Goal: Task Accomplishment & Management: Complete application form

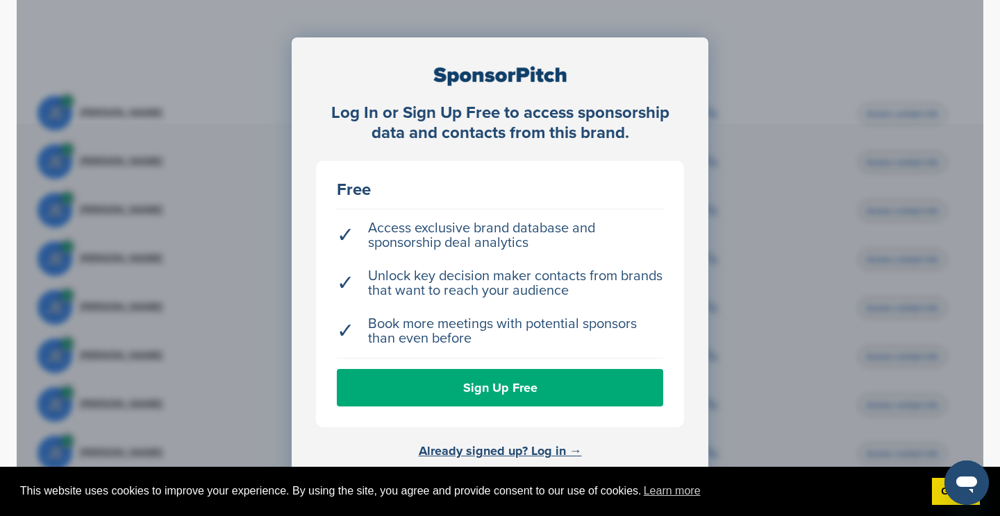
scroll to position [453, 0]
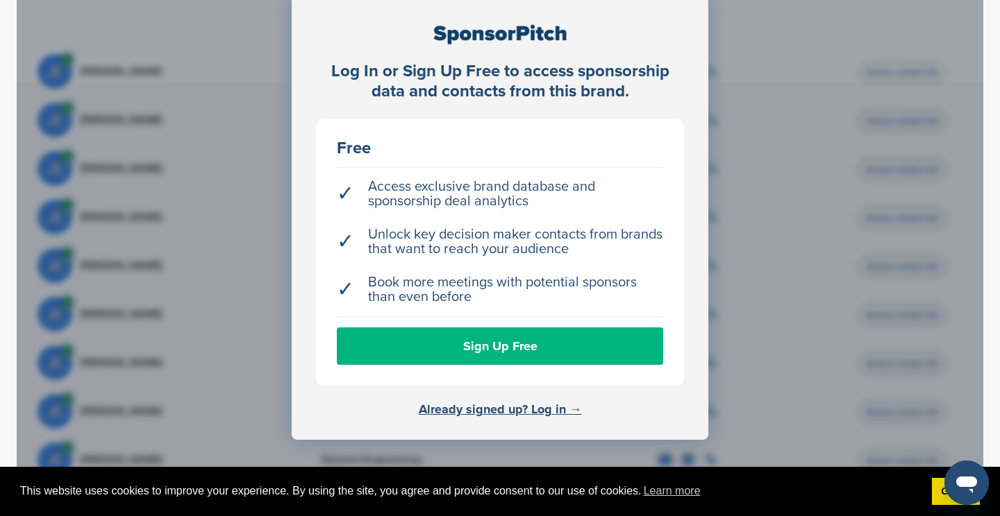
click at [537, 333] on link "Sign Up Free" at bounding box center [500, 346] width 326 height 37
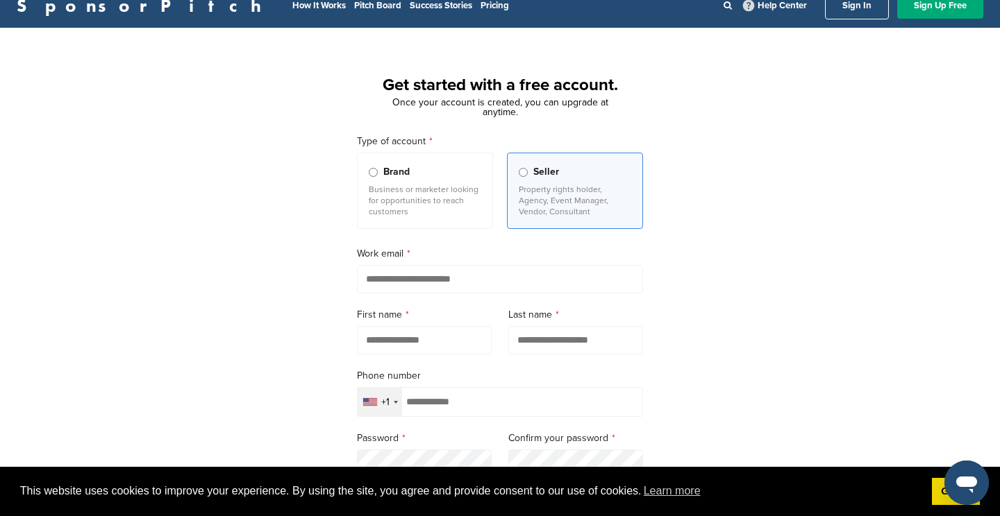
scroll to position [19, 0]
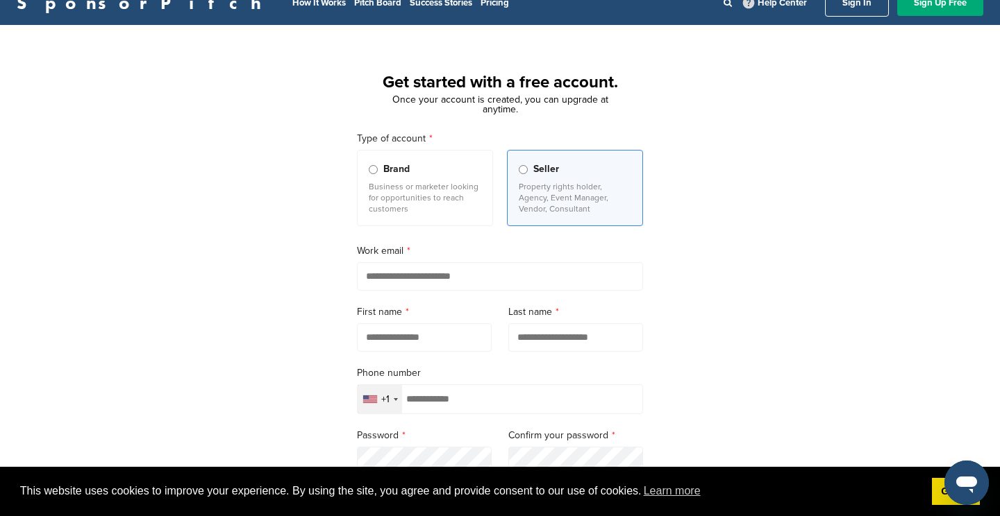
click at [451, 212] on p "Business or marketer looking for opportunities to reach customers" at bounding box center [425, 197] width 112 height 33
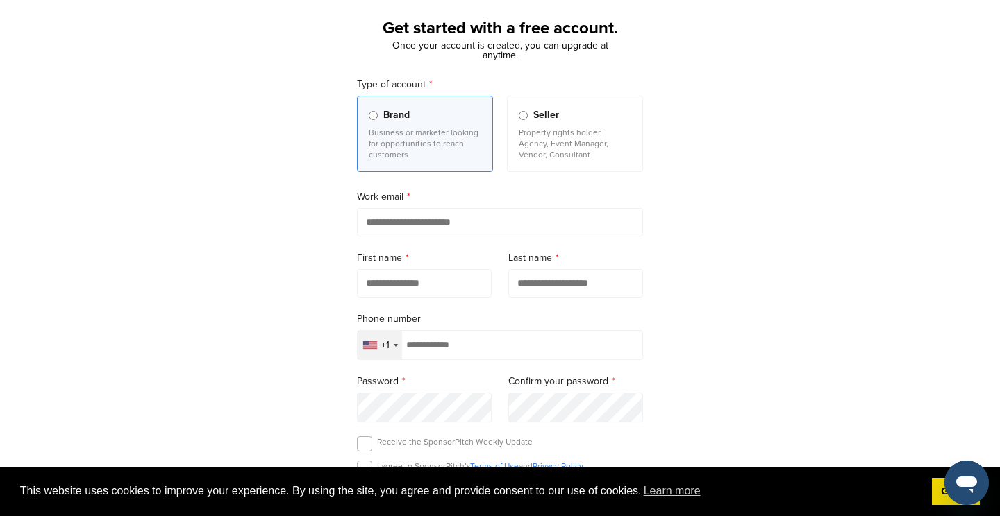
scroll to position [78, 0]
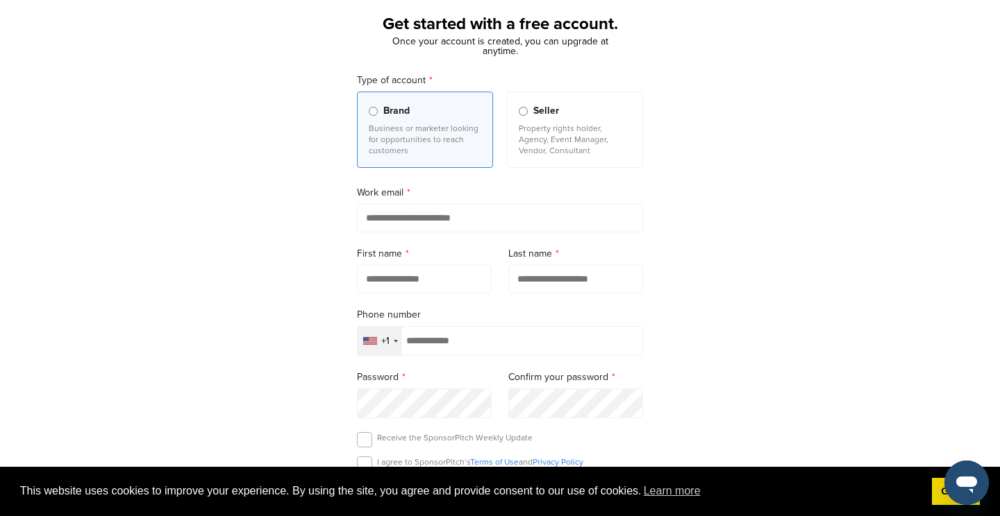
click at [451, 222] on input "email" at bounding box center [500, 218] width 286 height 28
type input "**********"
type input "********"
click at [394, 347] on div "+1" at bounding box center [379, 341] width 44 height 28
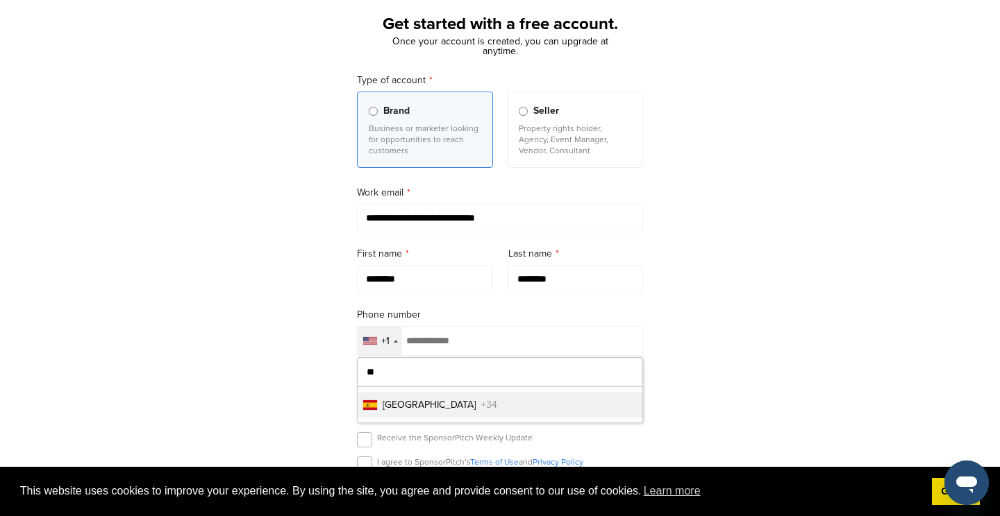
type input "**"
click at [409, 407] on li "Spain +34" at bounding box center [499, 405] width 285 height 26
type input "**********"
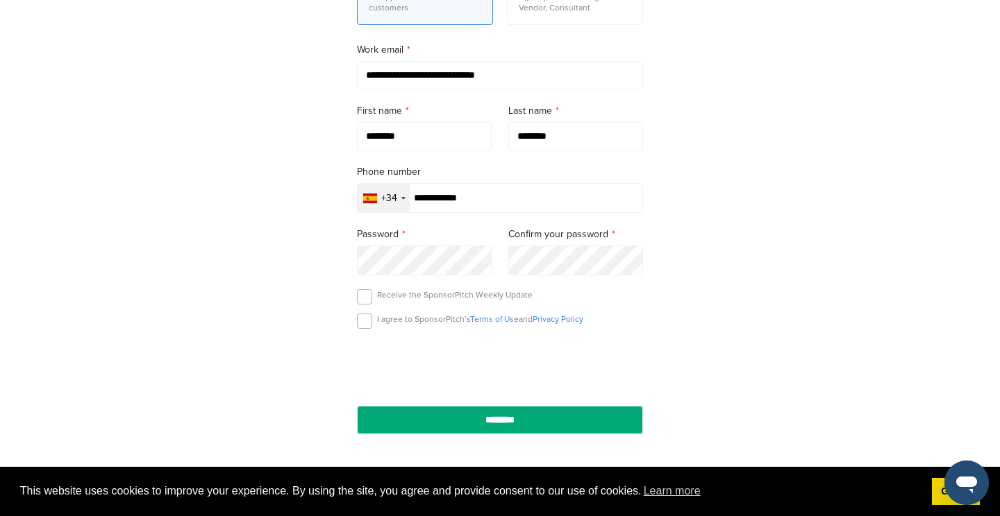
scroll to position [227, 0]
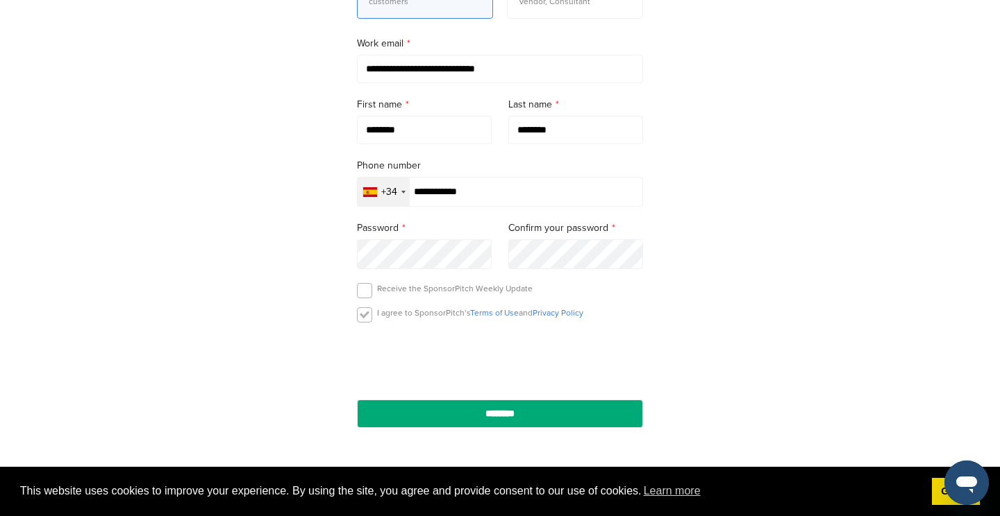
click at [359, 320] on label at bounding box center [364, 315] width 15 height 15
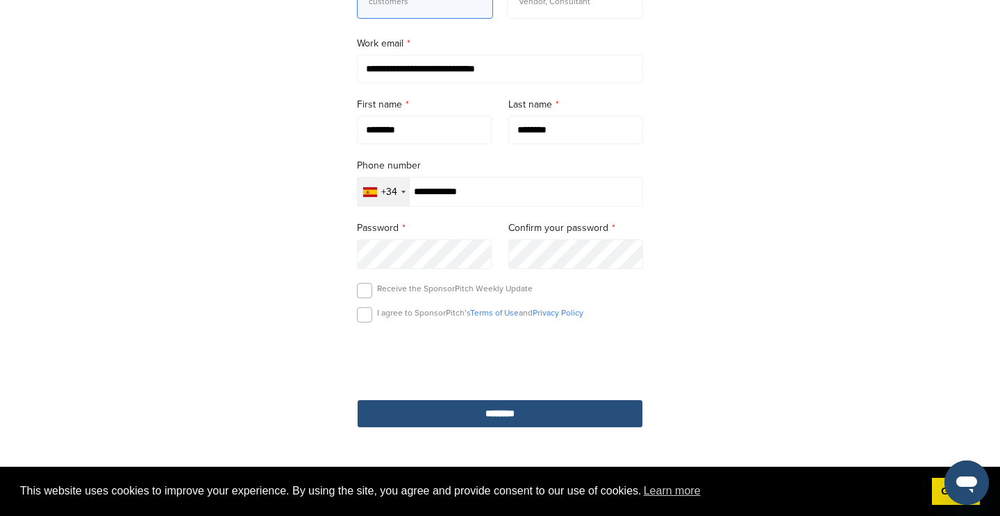
click at [471, 410] on input "********" at bounding box center [500, 414] width 286 height 28
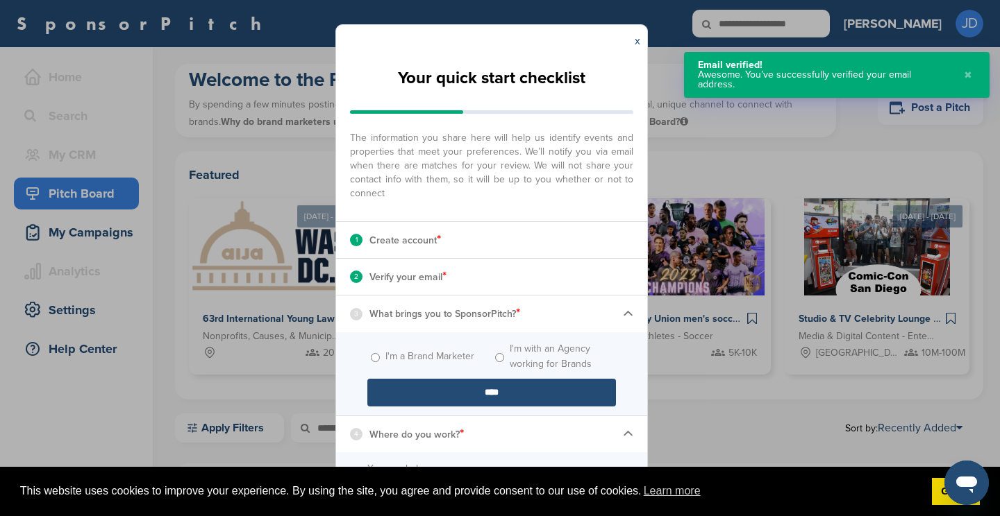
click at [437, 394] on input "****" at bounding box center [491, 393] width 249 height 28
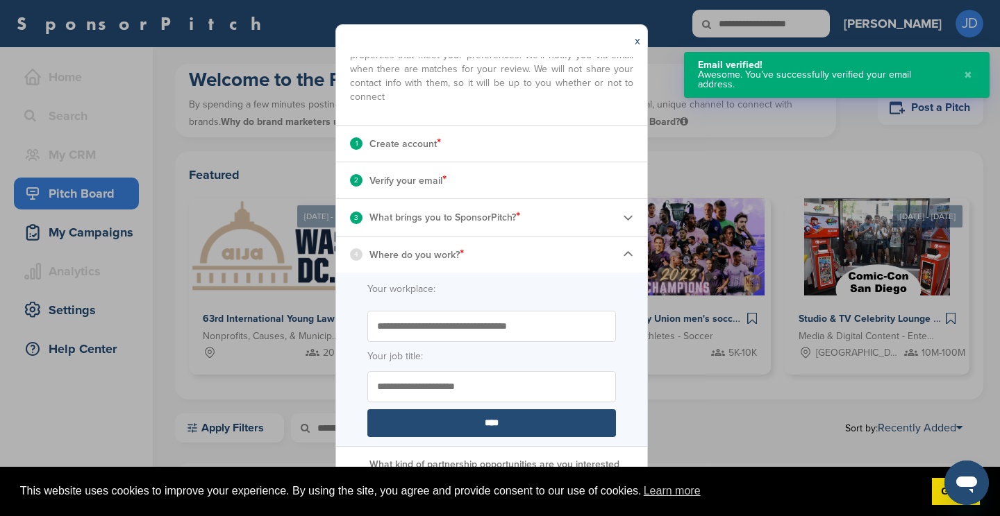
scroll to position [105, 0]
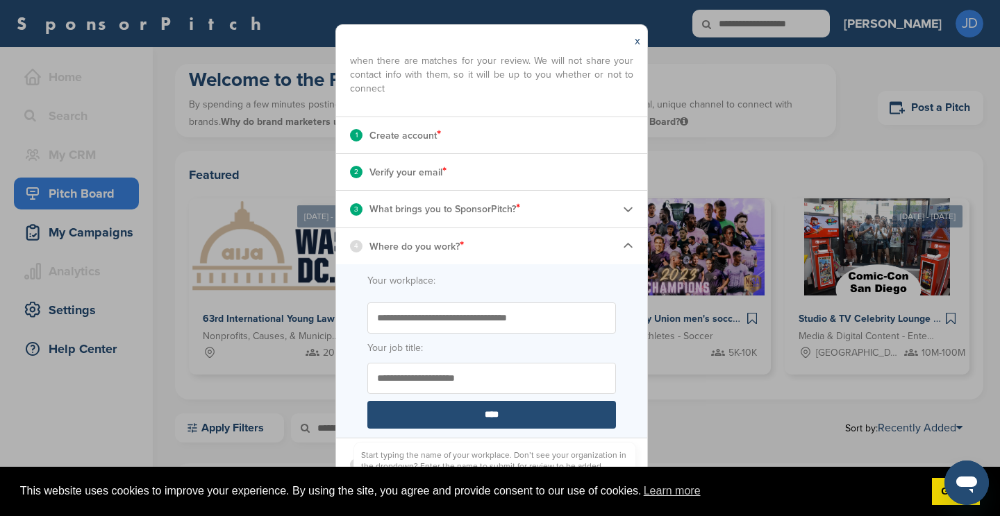
click at [460, 319] on input "Start typing the name of your workplace. Don’t see your organization in the dro…" at bounding box center [491, 318] width 249 height 31
type input "**********"
type input "*****"
click at [487, 419] on input "****" at bounding box center [491, 415] width 249 height 28
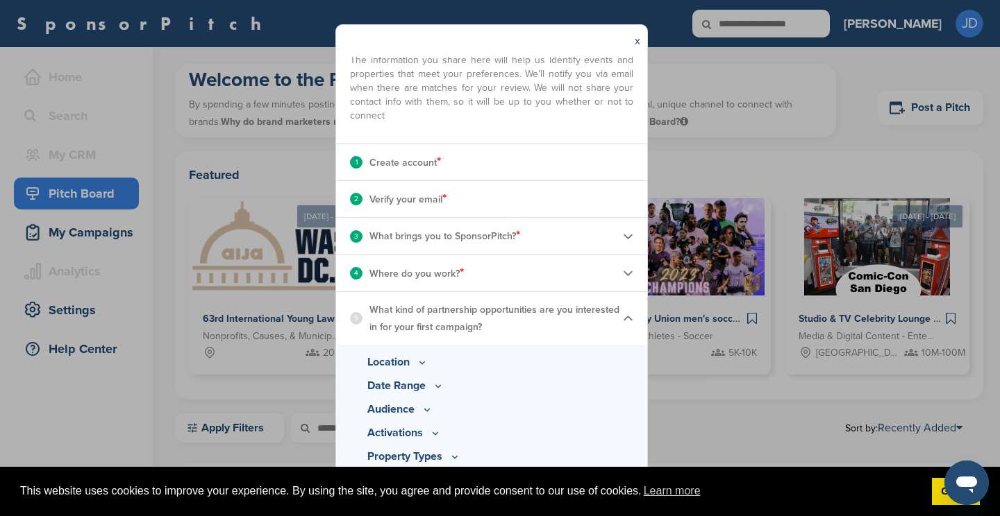
scroll to position [95, 0]
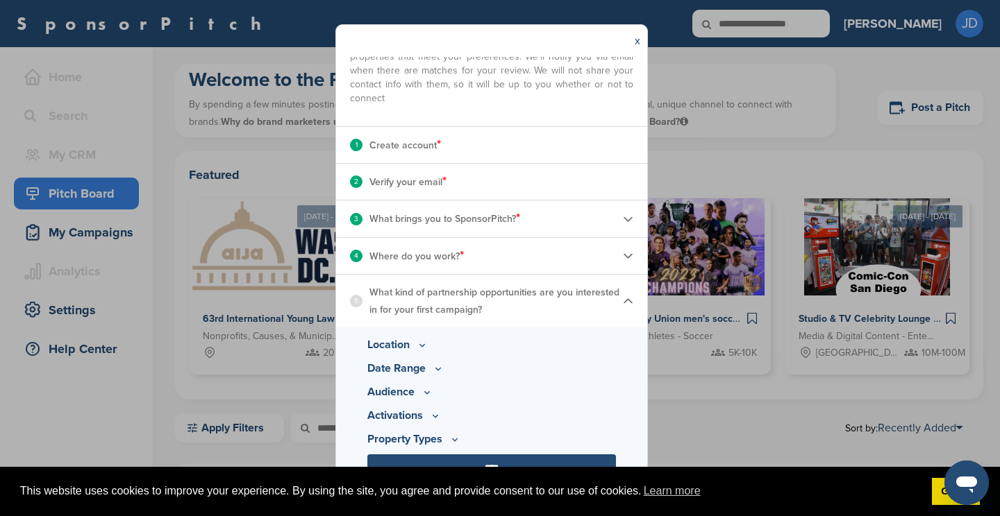
click at [419, 346] on icon at bounding box center [422, 345] width 11 height 12
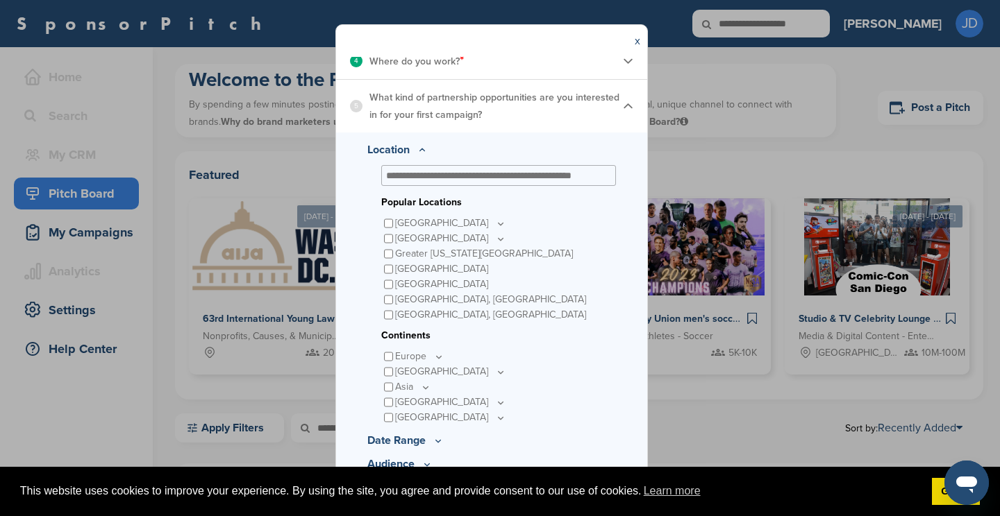
scroll to position [294, 0]
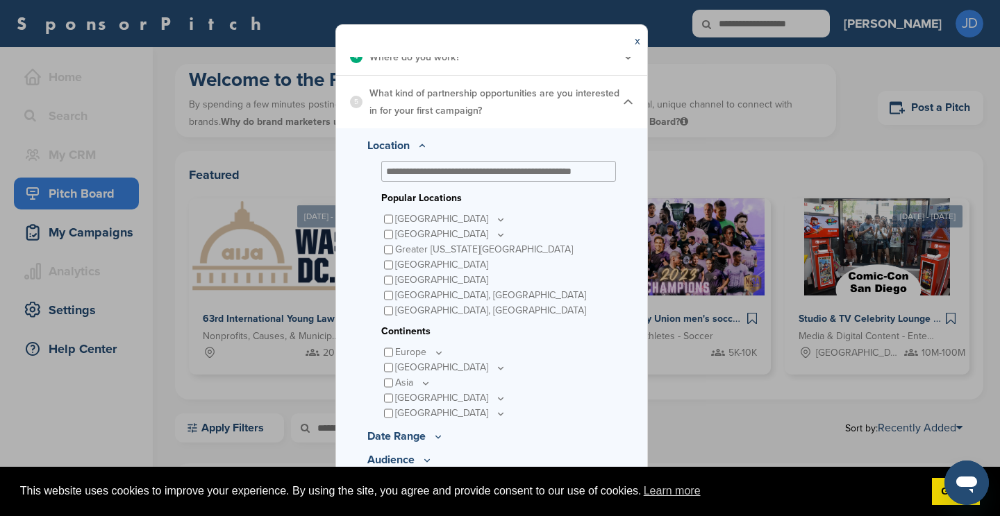
click at [438, 352] on icon at bounding box center [438, 353] width 11 height 12
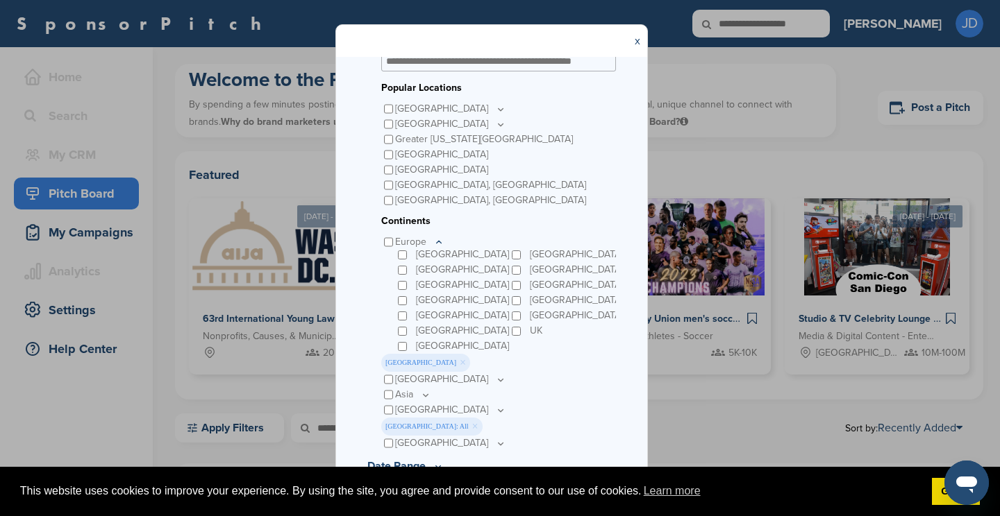
scroll to position [503, 0]
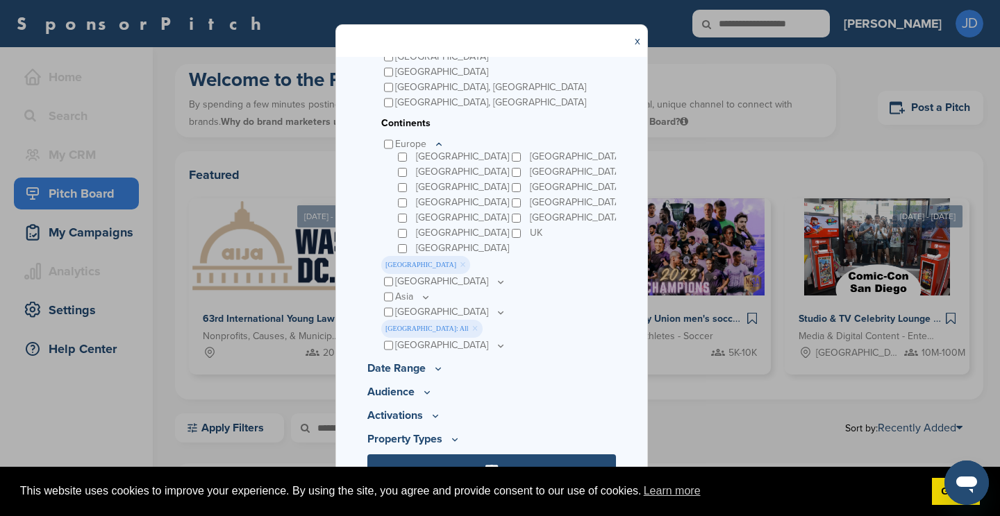
click at [419, 369] on p "Date Range" at bounding box center [491, 368] width 249 height 17
click at [439, 369] on icon at bounding box center [438, 369] width 5 height 2
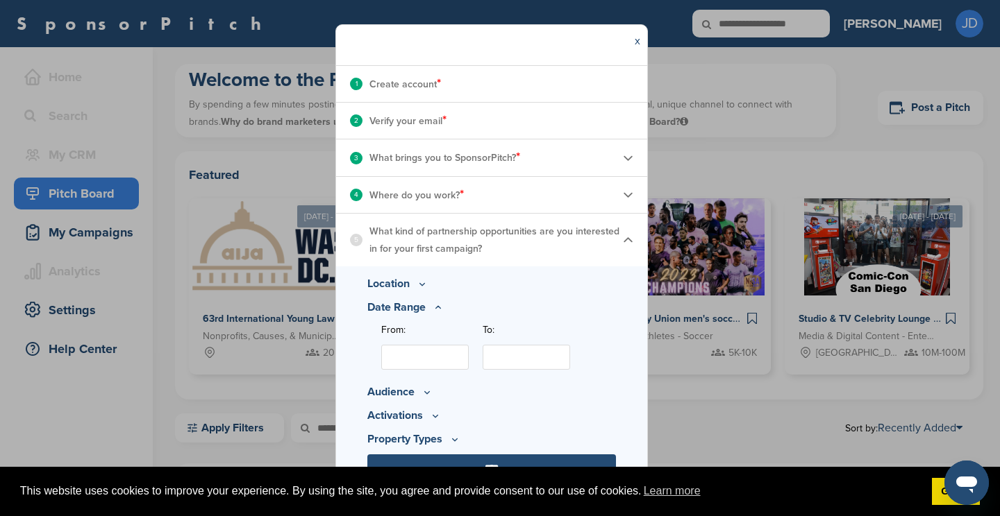
click at [432, 361] on input "From:" at bounding box center [424, 357] width 87 height 25
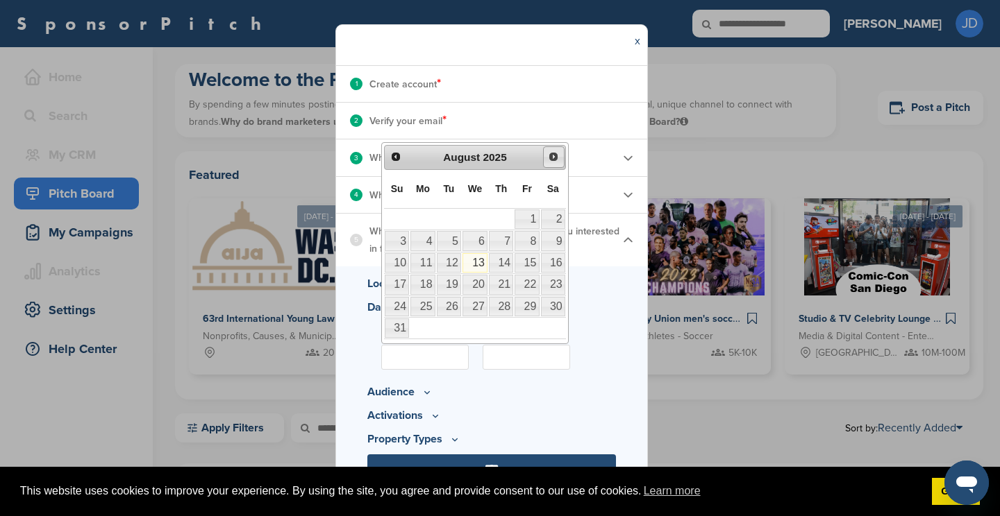
click at [550, 155] on span "Next" at bounding box center [553, 156] width 11 height 11
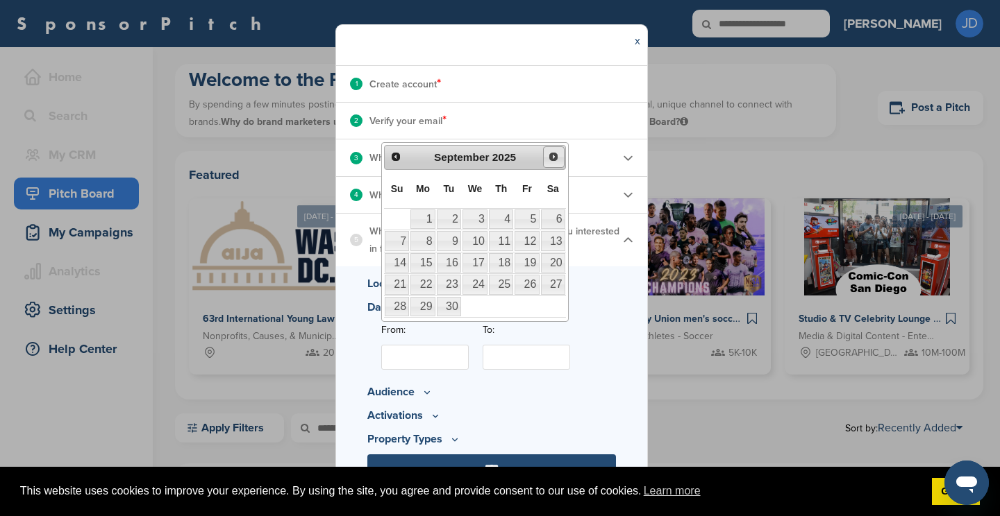
click at [550, 155] on span "Next" at bounding box center [553, 156] width 11 height 11
click at [471, 224] on link "1" at bounding box center [474, 219] width 25 height 19
type input "**********"
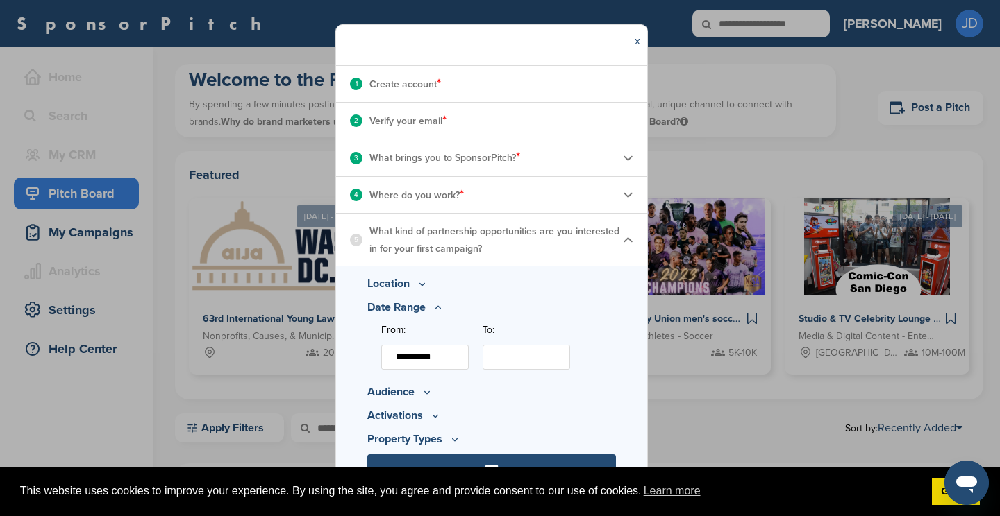
click at [507, 371] on div "To:" at bounding box center [525, 350] width 87 height 54
click at [507, 364] on input "To:" at bounding box center [525, 357] width 87 height 25
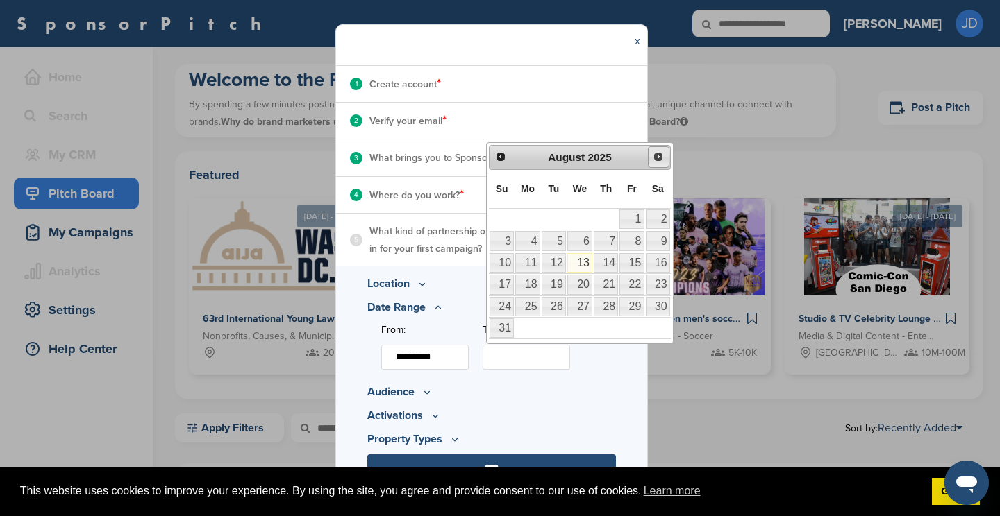
click at [657, 157] on span "Next" at bounding box center [658, 156] width 11 height 11
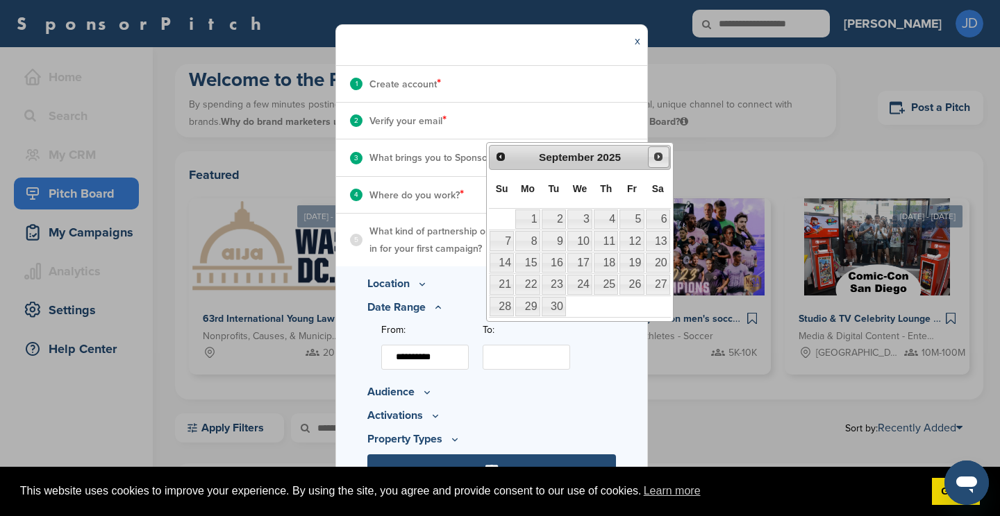
click at [657, 157] on span "Next" at bounding box center [658, 156] width 11 height 11
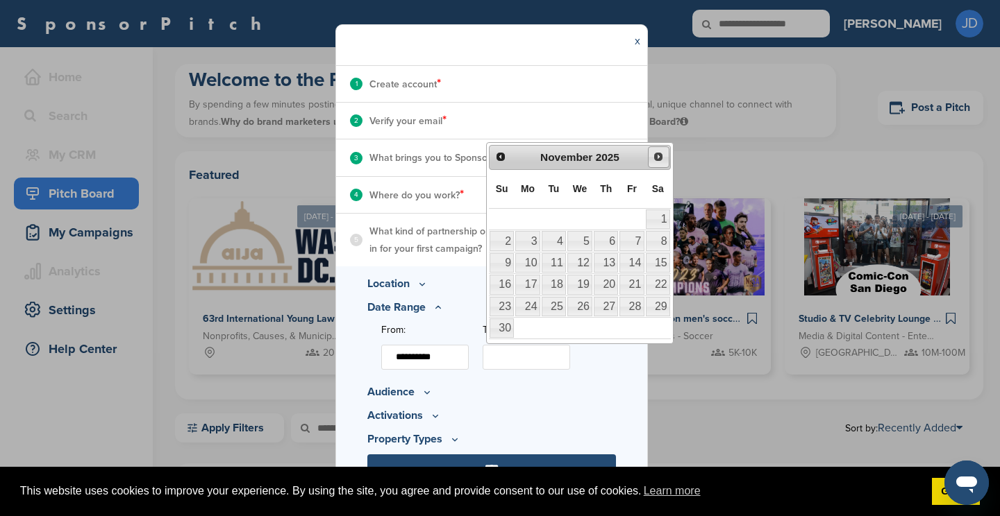
click at [657, 157] on span "Next" at bounding box center [658, 156] width 11 height 11
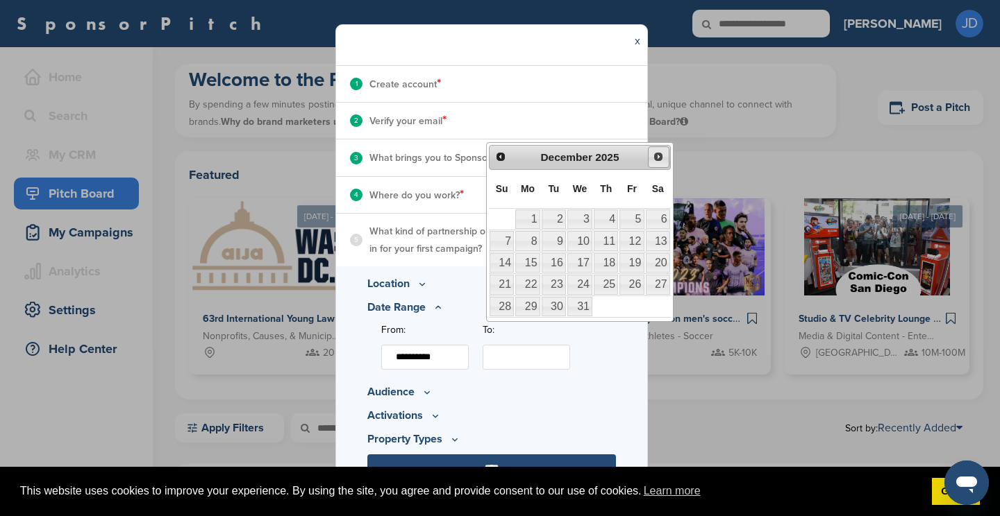
click at [657, 157] on span "Next" at bounding box center [658, 156] width 11 height 11
click at [500, 220] on link "1" at bounding box center [501, 219] width 24 height 19
type input "**********"
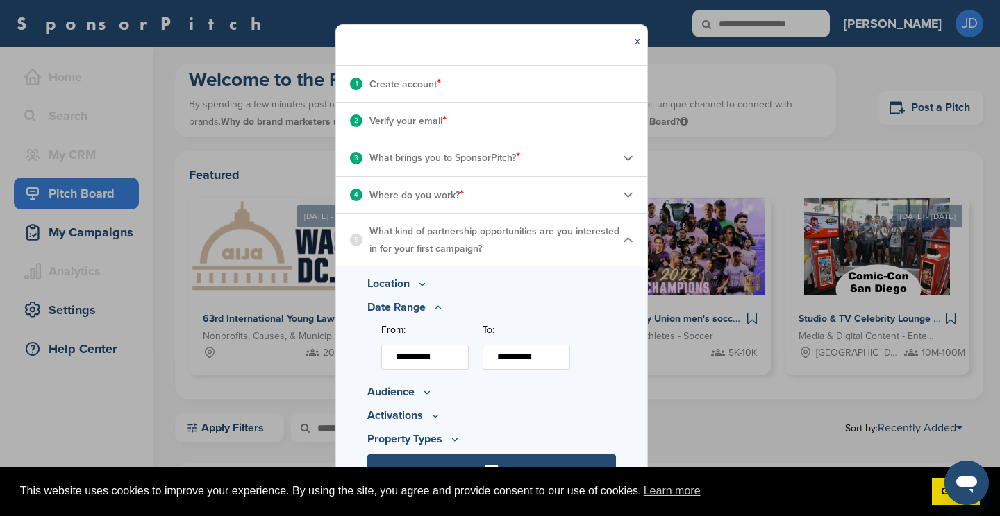
click at [422, 394] on icon at bounding box center [426, 393] width 11 height 12
click at [941, 493] on link "Got it!" at bounding box center [956, 492] width 48 height 28
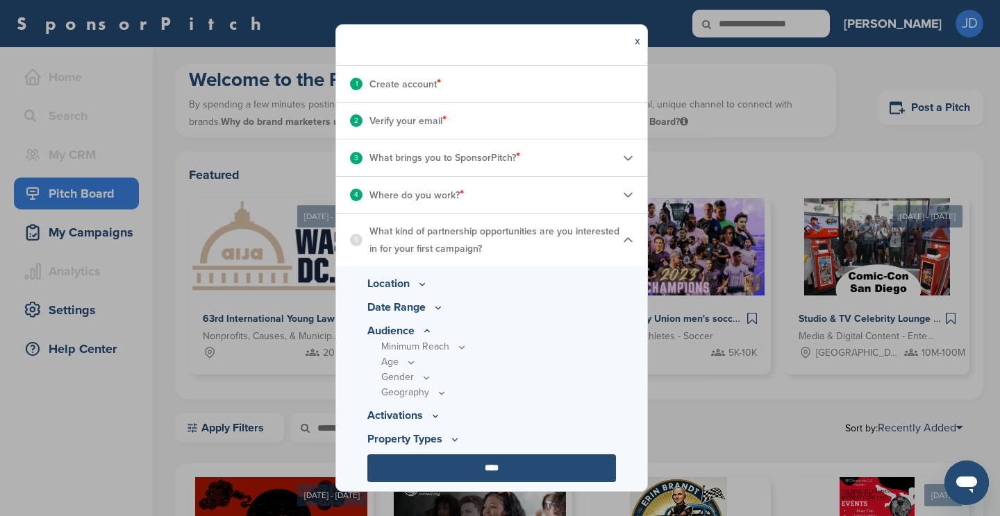
click at [459, 346] on icon at bounding box center [461, 348] width 11 height 12
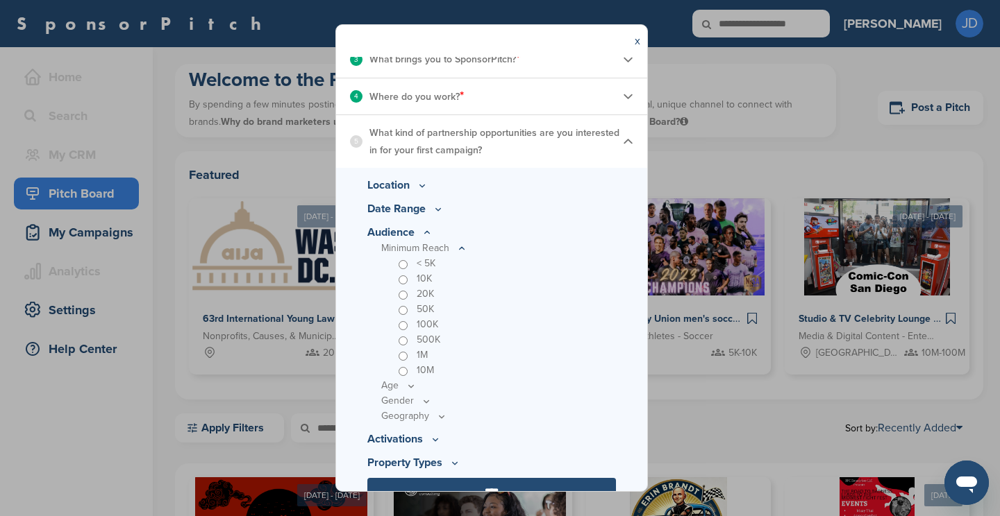
scroll to position [262, 0]
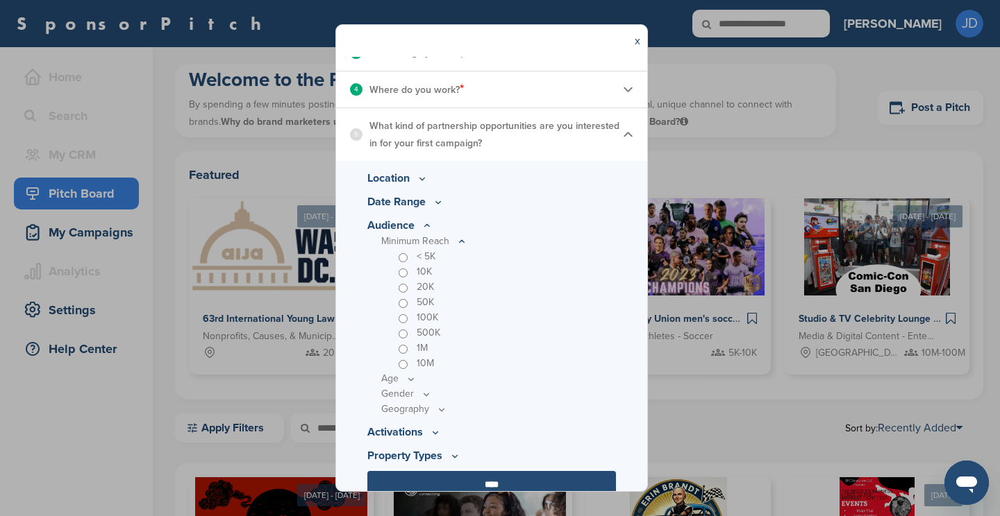
click at [0, 0] on icon at bounding box center [0, 0] width 0 height 0
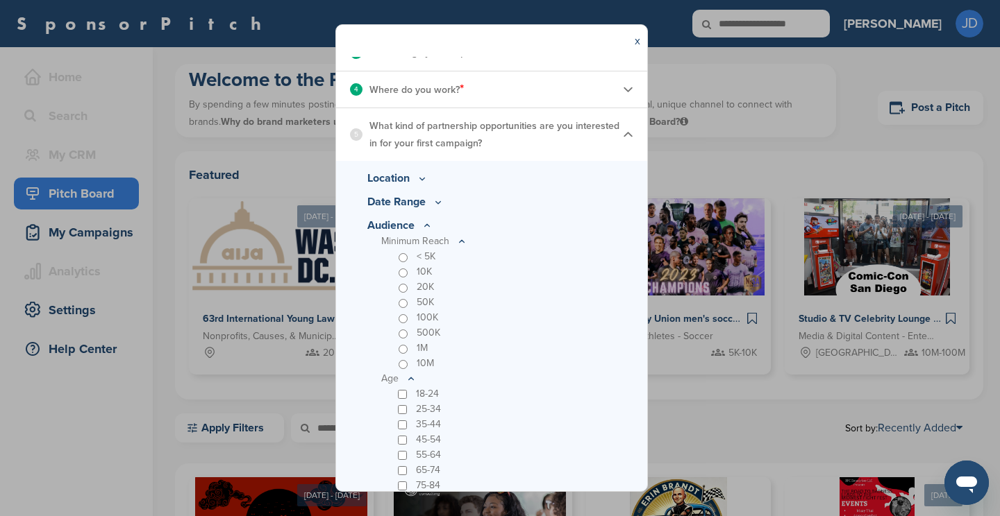
click at [399, 403] on div "25-34" at bounding box center [505, 409] width 221 height 15
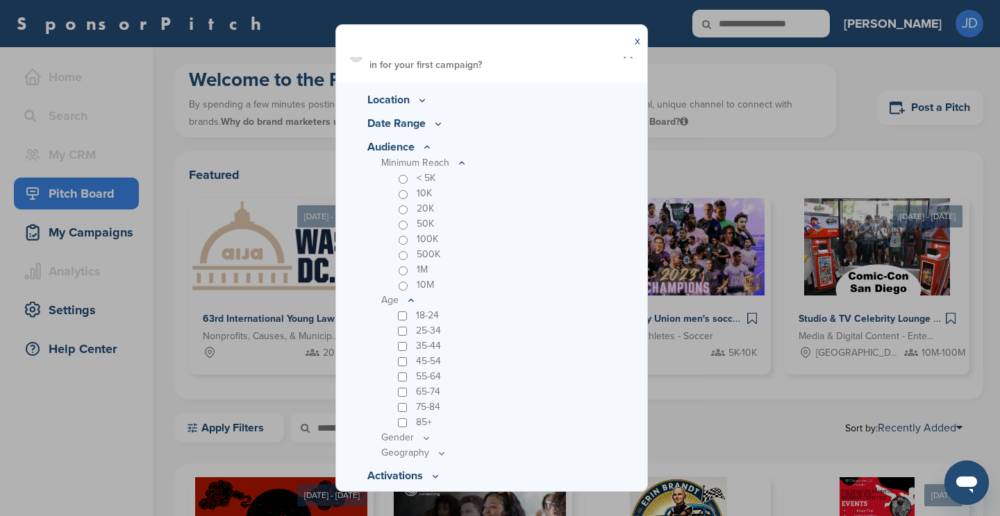
scroll to position [401, 0]
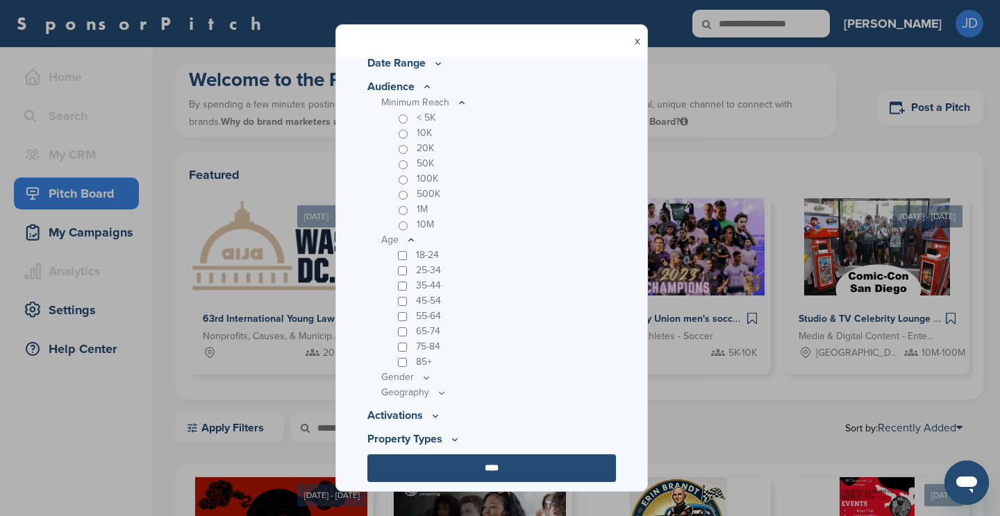
click at [0, 0] on icon at bounding box center [0, 0] width 0 height 0
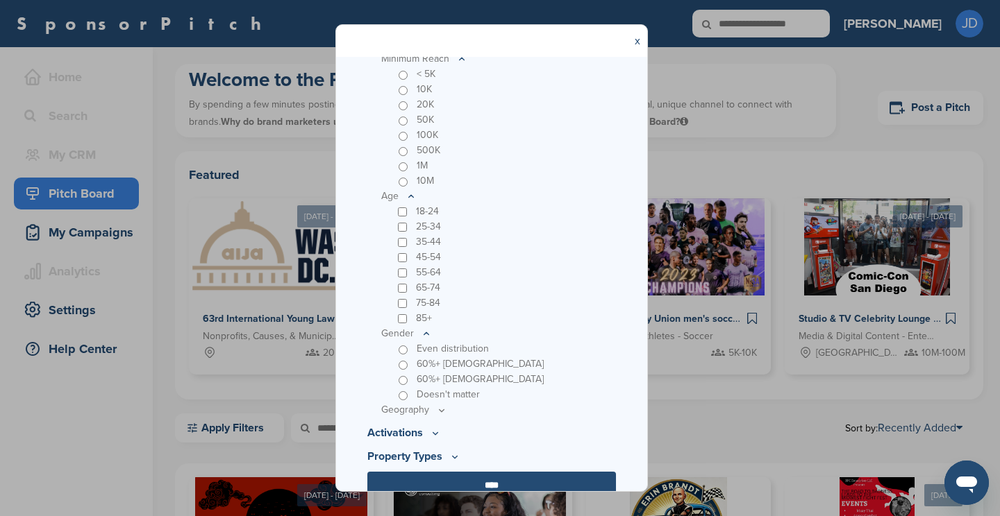
scroll to position [446, 0]
click at [0, 0] on icon at bounding box center [0, 0] width 0 height 0
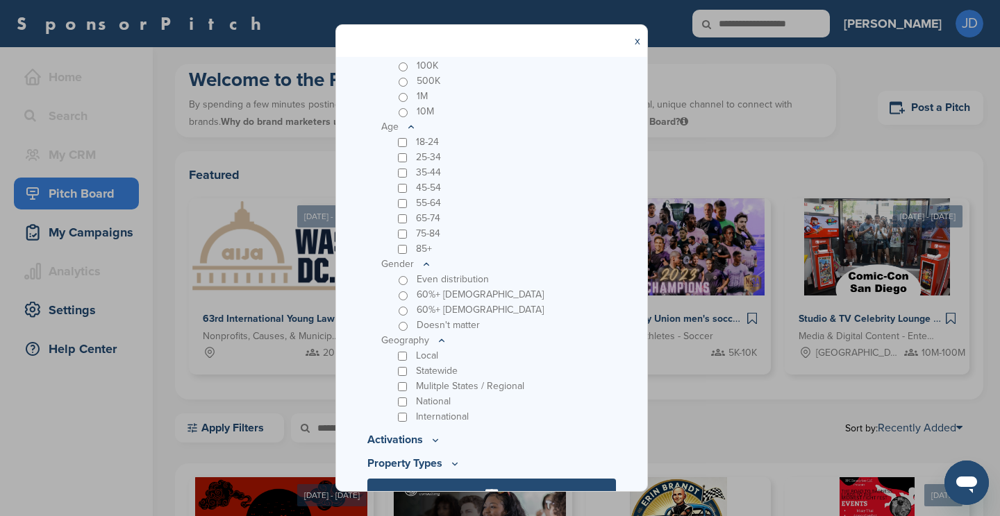
scroll to position [538, 0]
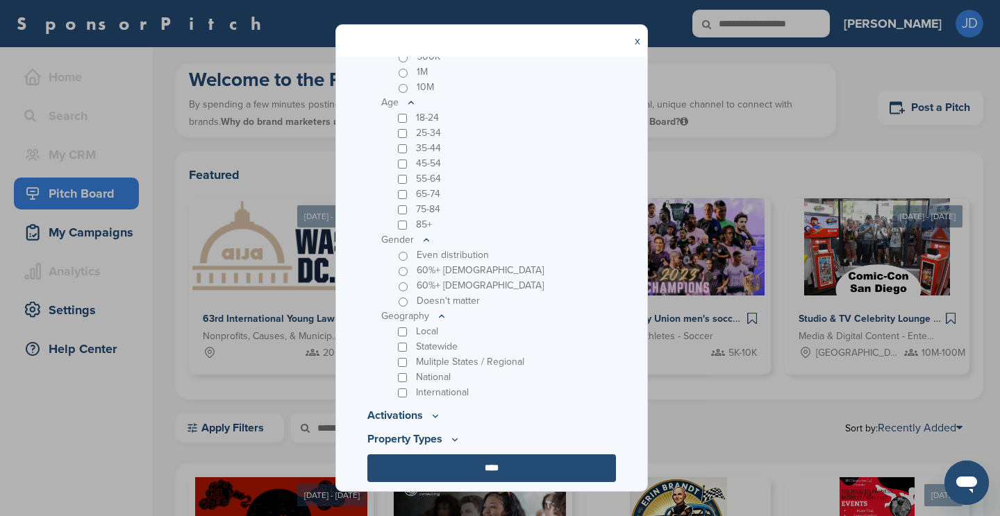
click at [0, 0] on icon at bounding box center [0, 0] width 0 height 0
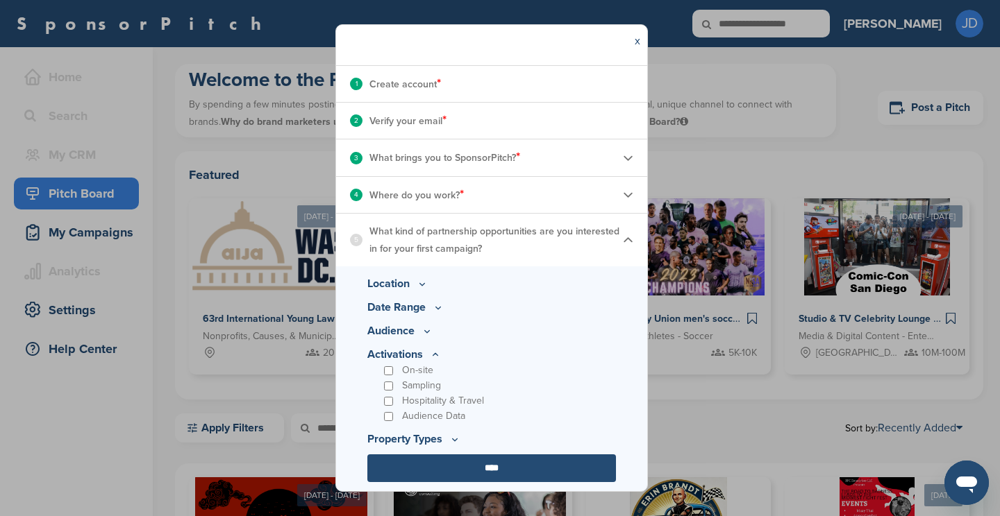
scroll to position [156, 0]
click at [432, 337] on icon at bounding box center [426, 332] width 11 height 12
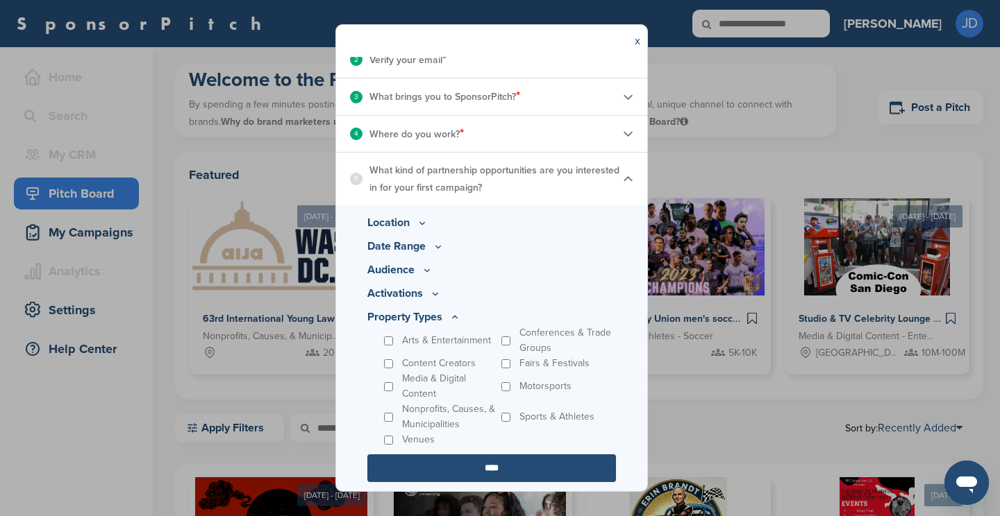
click at [498, 464] on input "****" at bounding box center [491, 469] width 249 height 28
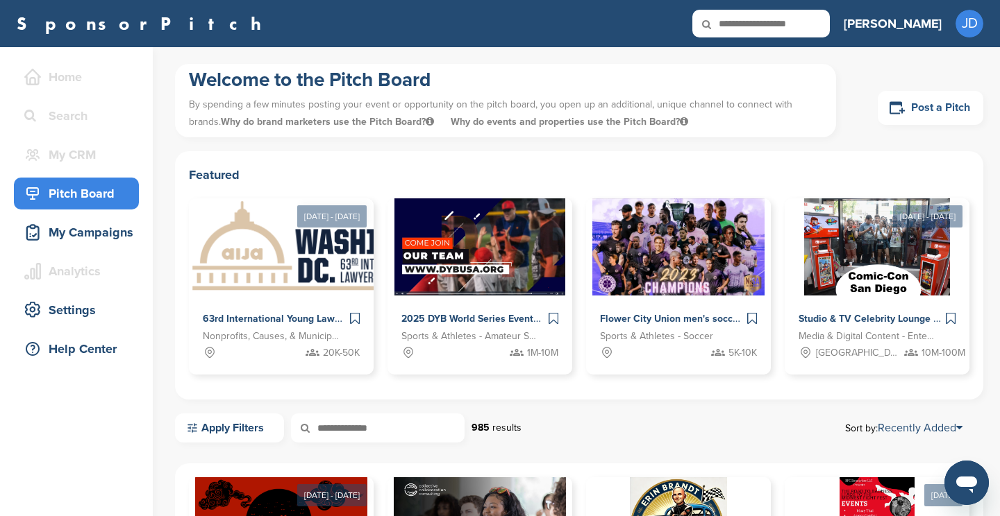
click at [919, 107] on link "Post a Pitch" at bounding box center [930, 108] width 106 height 34
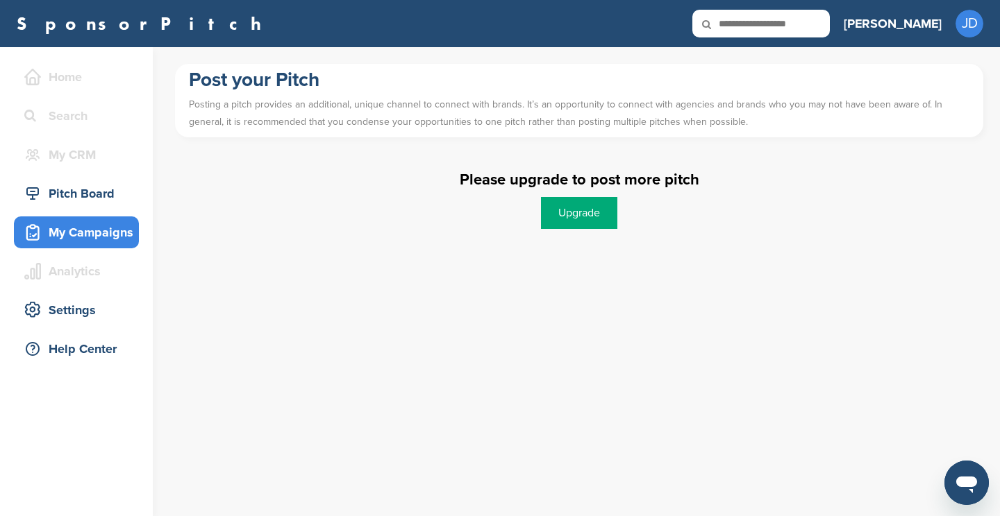
click at [84, 235] on div "My Campaigns" at bounding box center [80, 232] width 118 height 25
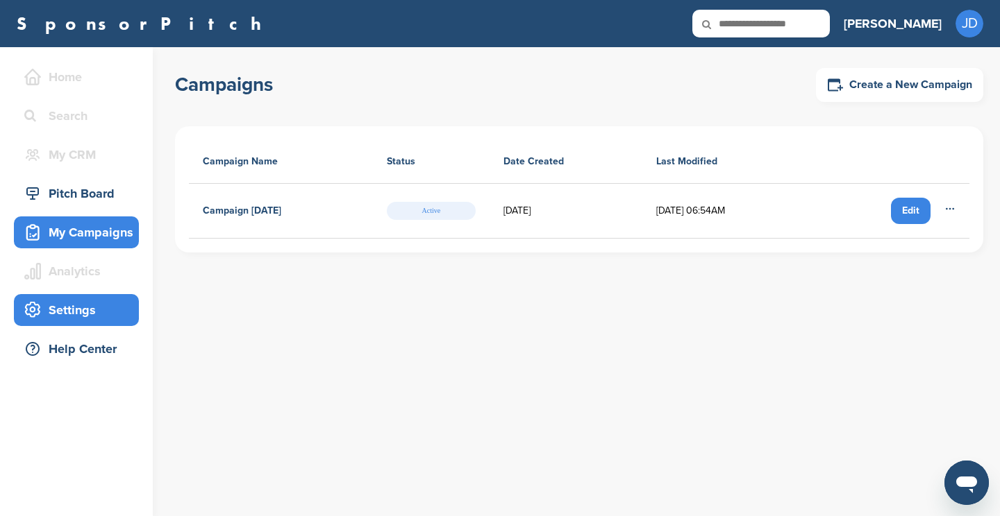
click at [56, 309] on div "Settings" at bounding box center [80, 310] width 118 height 25
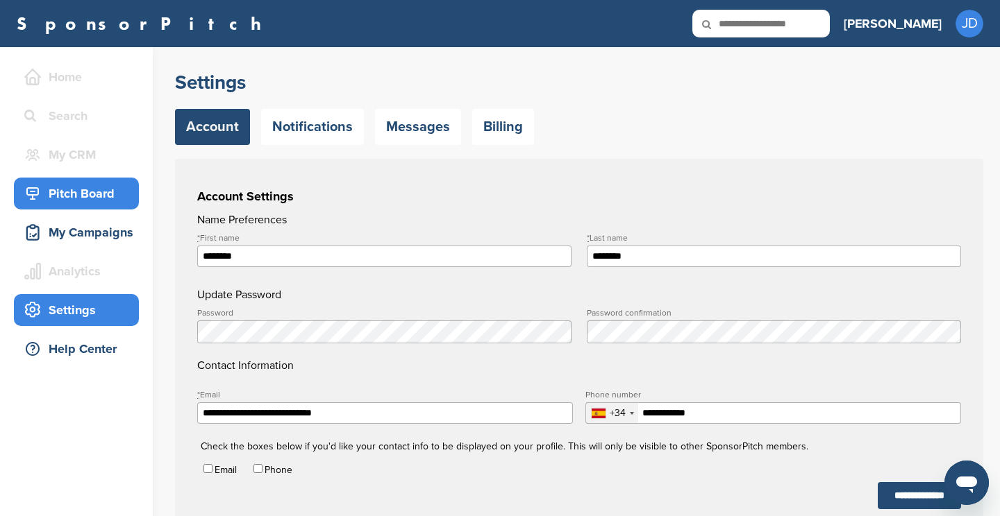
click at [74, 195] on div "Pitch Board" at bounding box center [80, 193] width 118 height 25
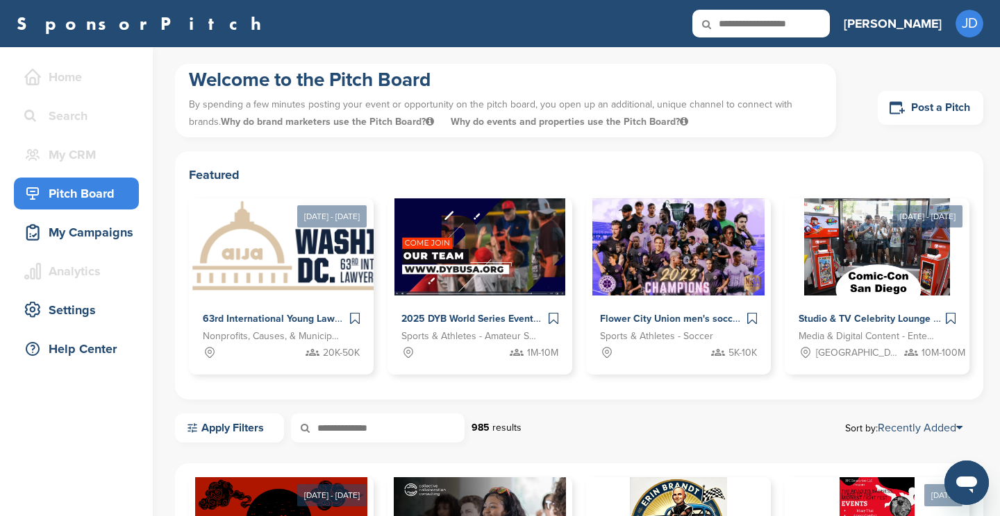
click at [801, 21] on input "text" at bounding box center [760, 24] width 137 height 28
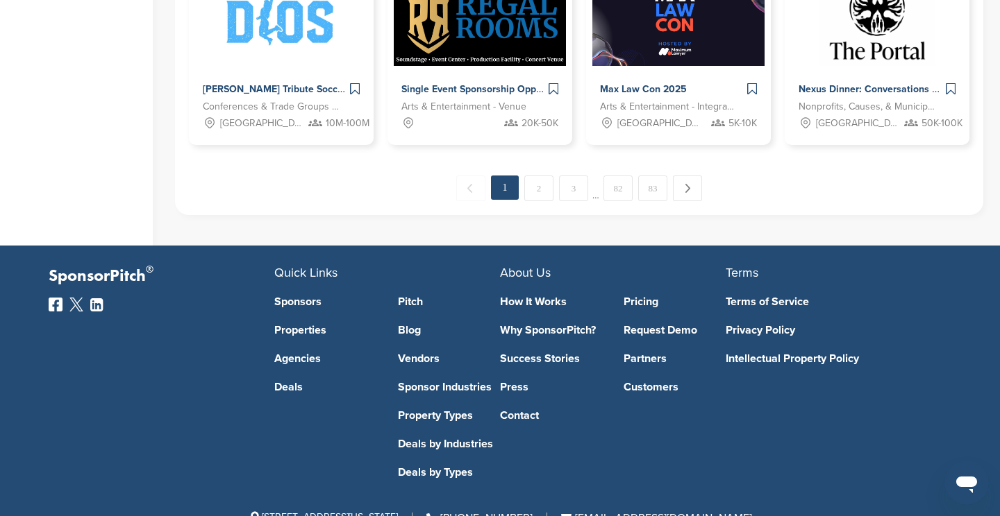
scroll to position [966, 0]
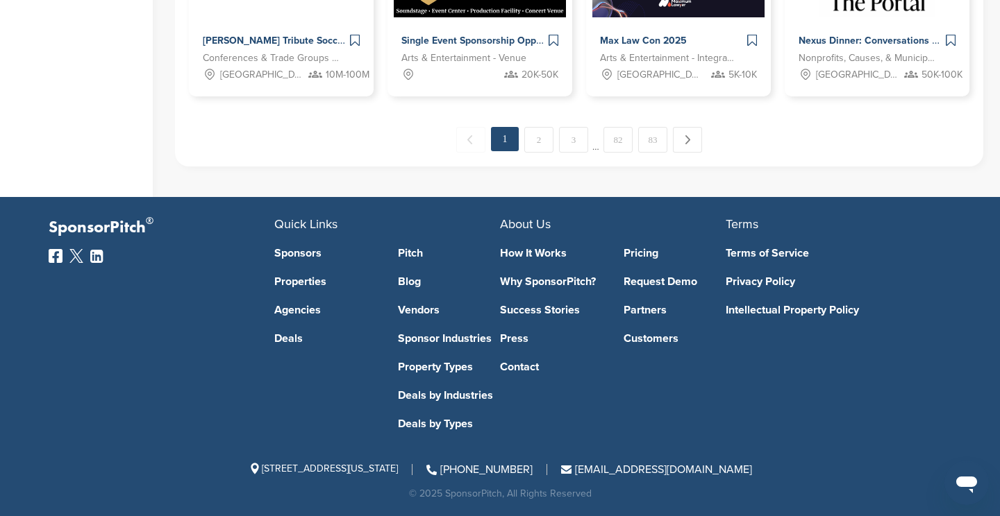
click at [532, 253] on link "How It Works" at bounding box center [551, 253] width 103 height 11
